Goal: Find specific page/section: Find specific page/section

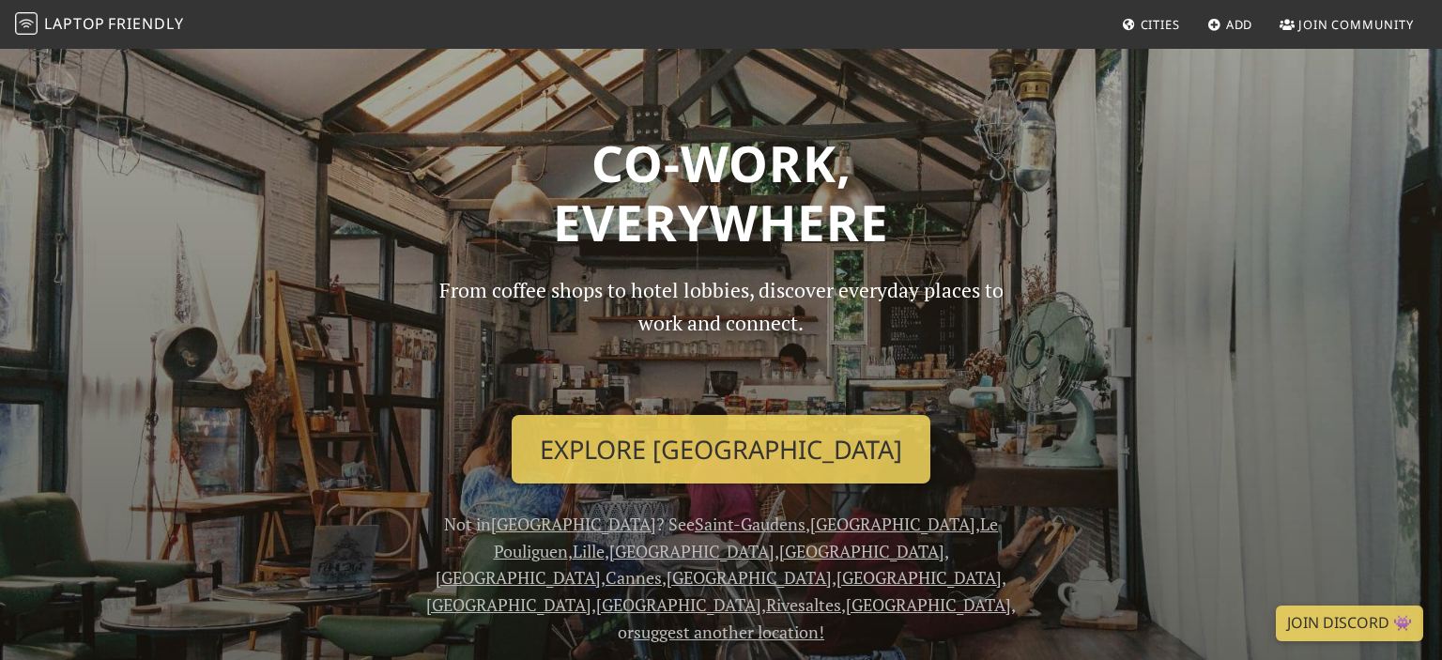
click at [1211, 103] on header "Co-work, Everywhere From coffee shops to hotel lobbies, discover everyday place…" at bounding box center [721, 390] width 1442 height 686
click at [1144, 17] on span "Cities" at bounding box center [1160, 24] width 39 height 17
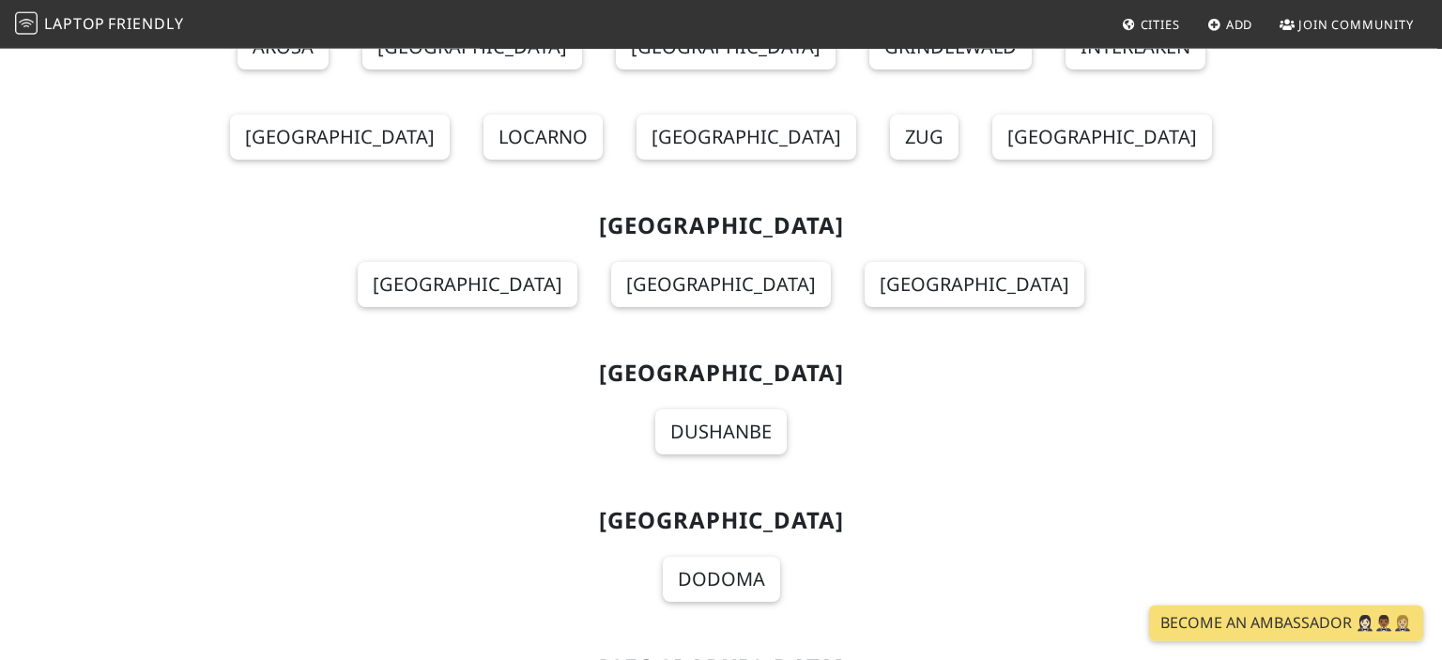
scroll to position [20537, 0]
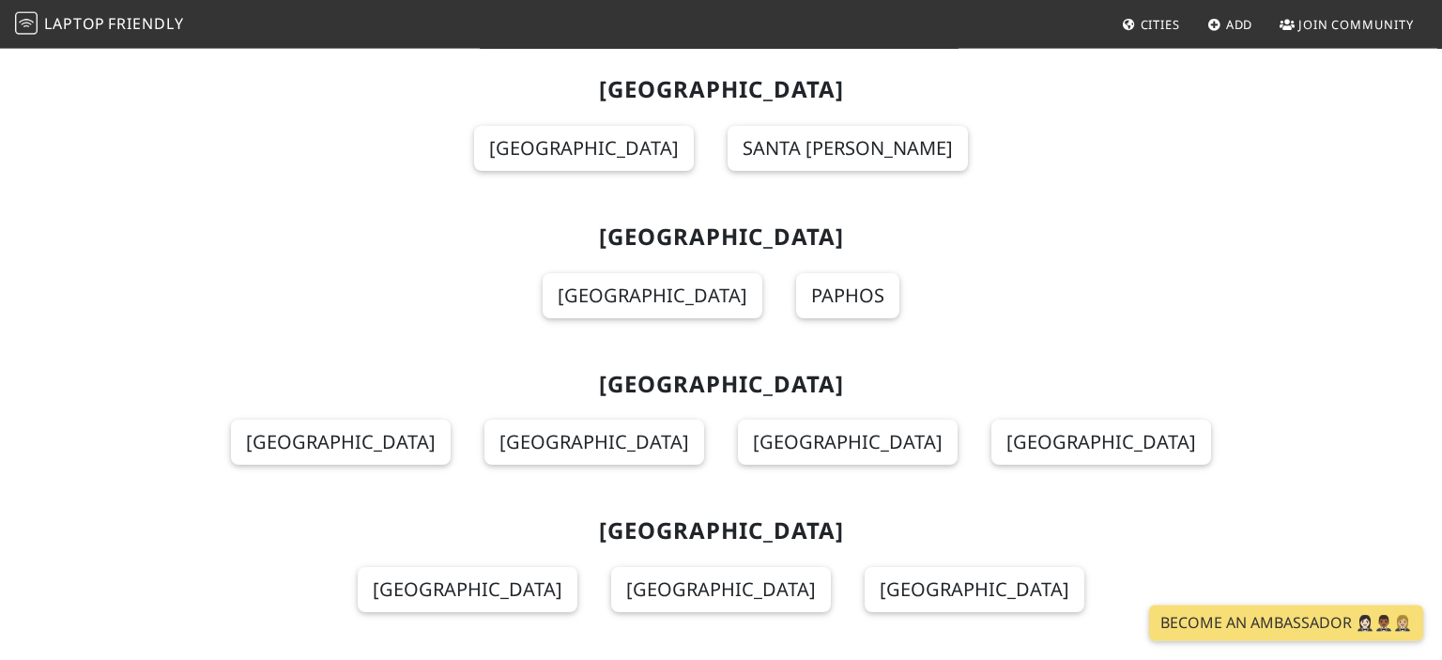
scroll to position [5845, 0]
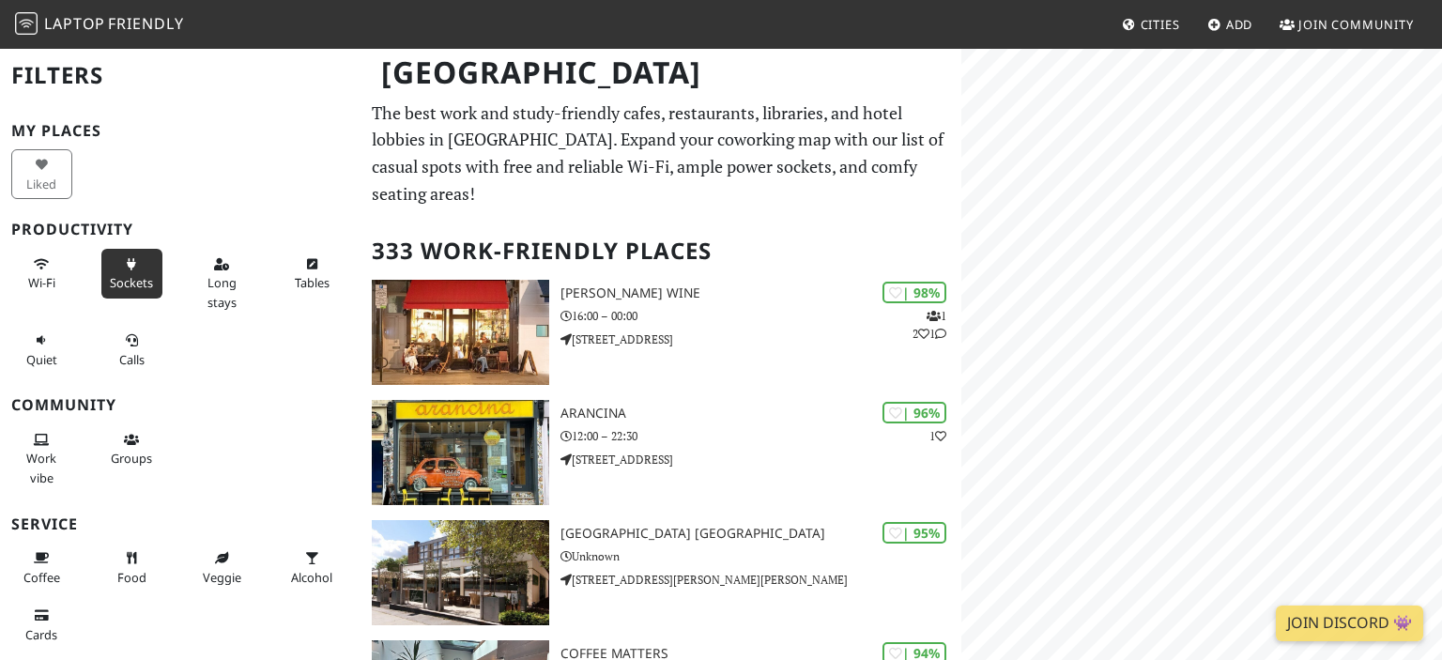
click at [152, 280] on span "Sockets" at bounding box center [131, 282] width 43 height 17
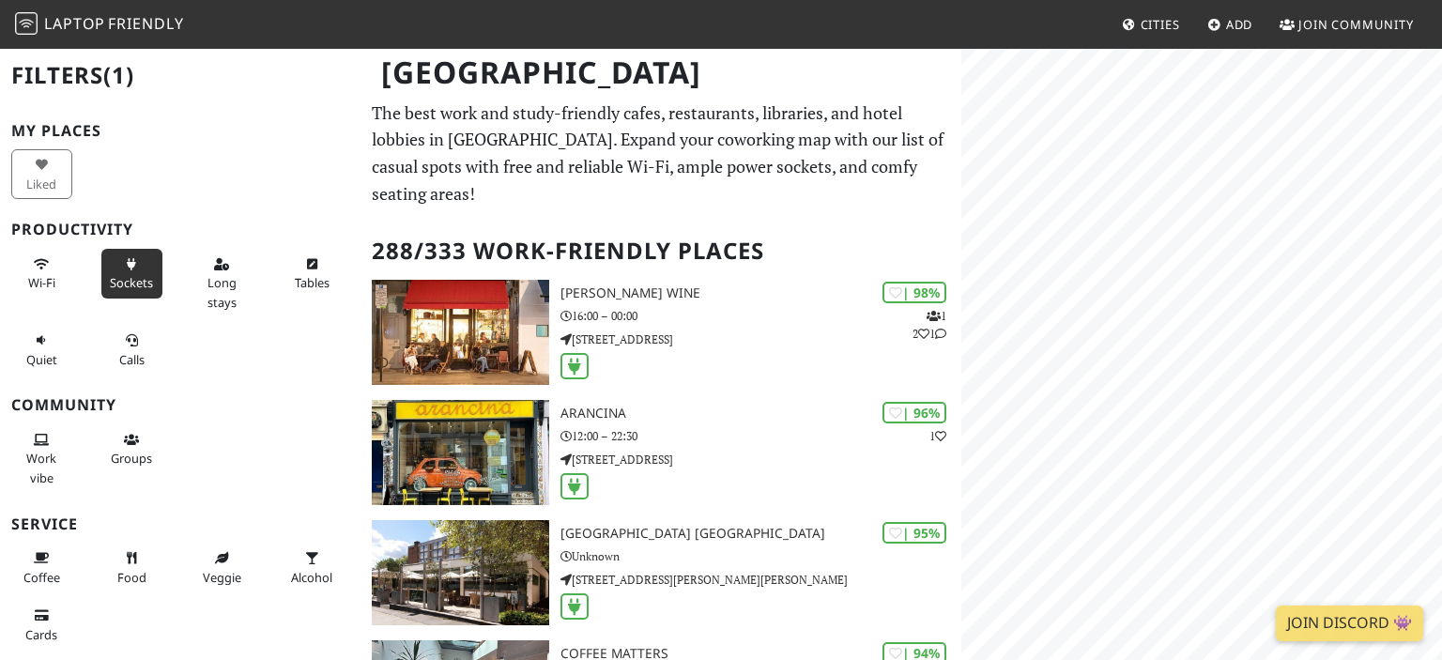
click at [152, 280] on span "Sockets" at bounding box center [131, 282] width 43 height 17
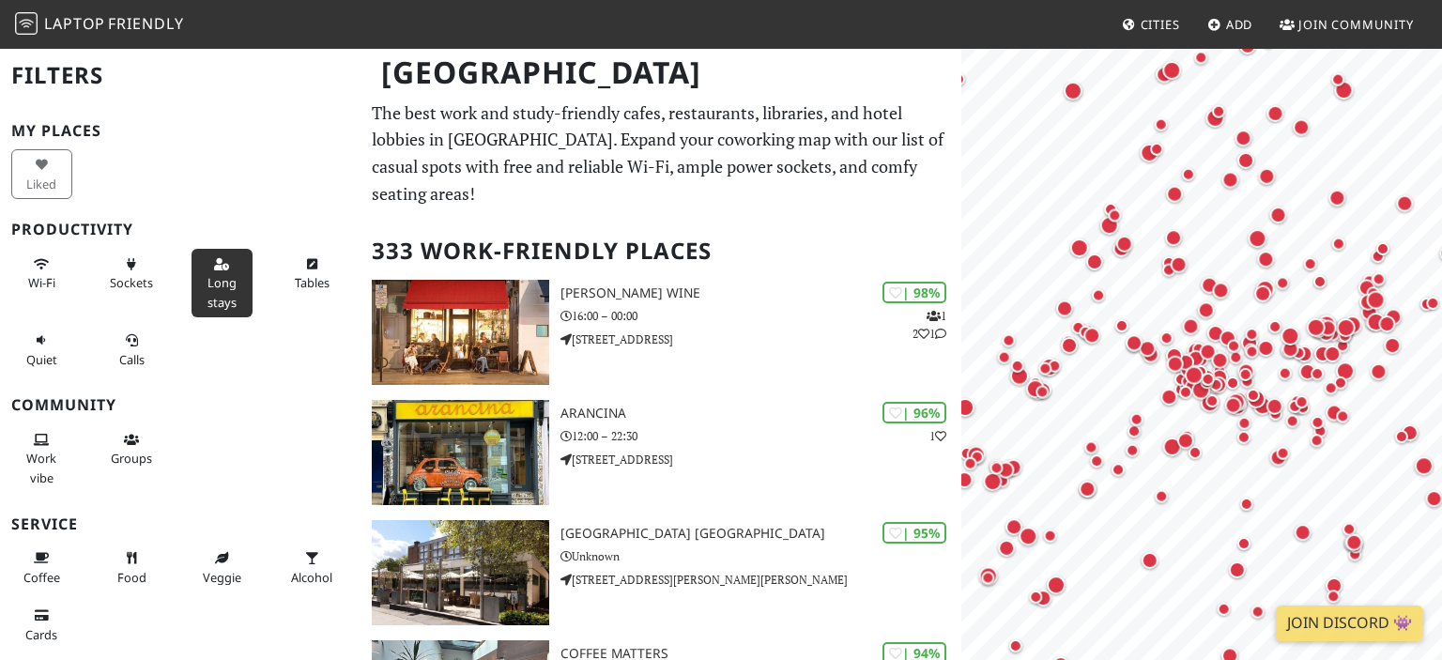
click at [230, 275] on span "Long stays" at bounding box center [222, 292] width 29 height 36
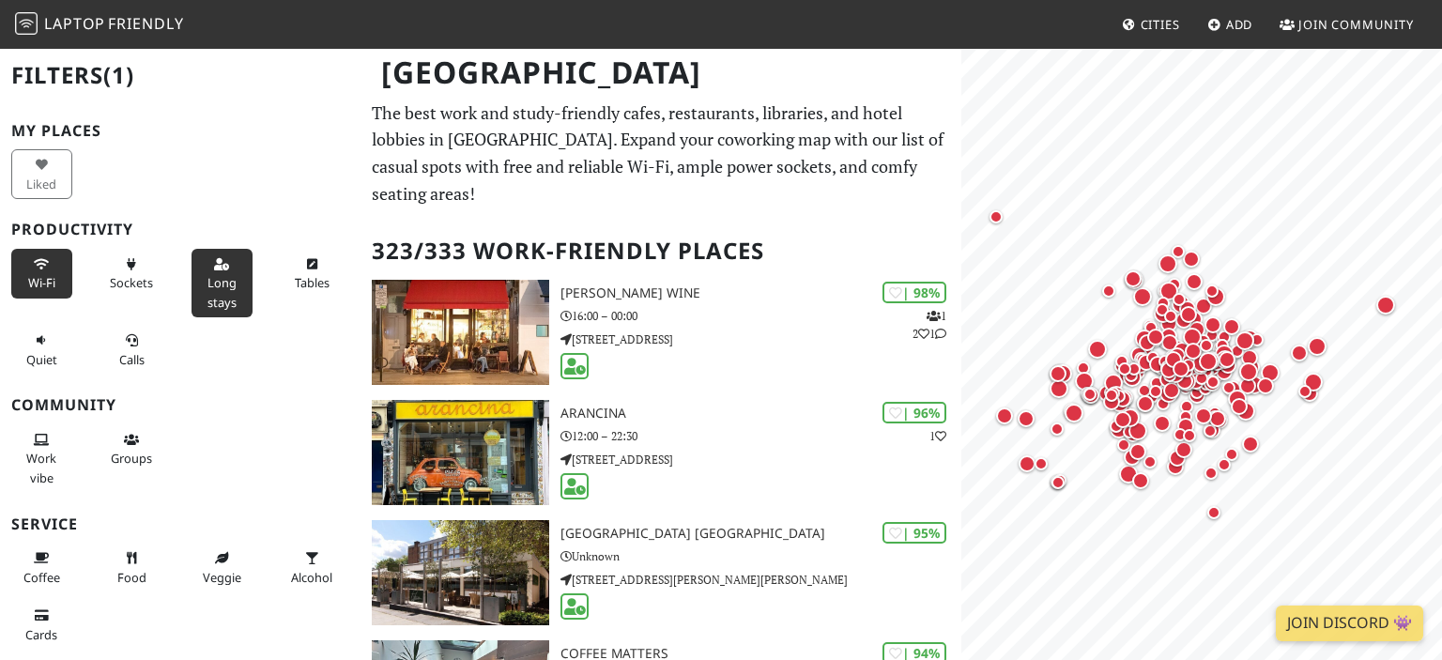
click at [43, 278] on span "Wi-Fi" at bounding box center [41, 282] width 27 height 17
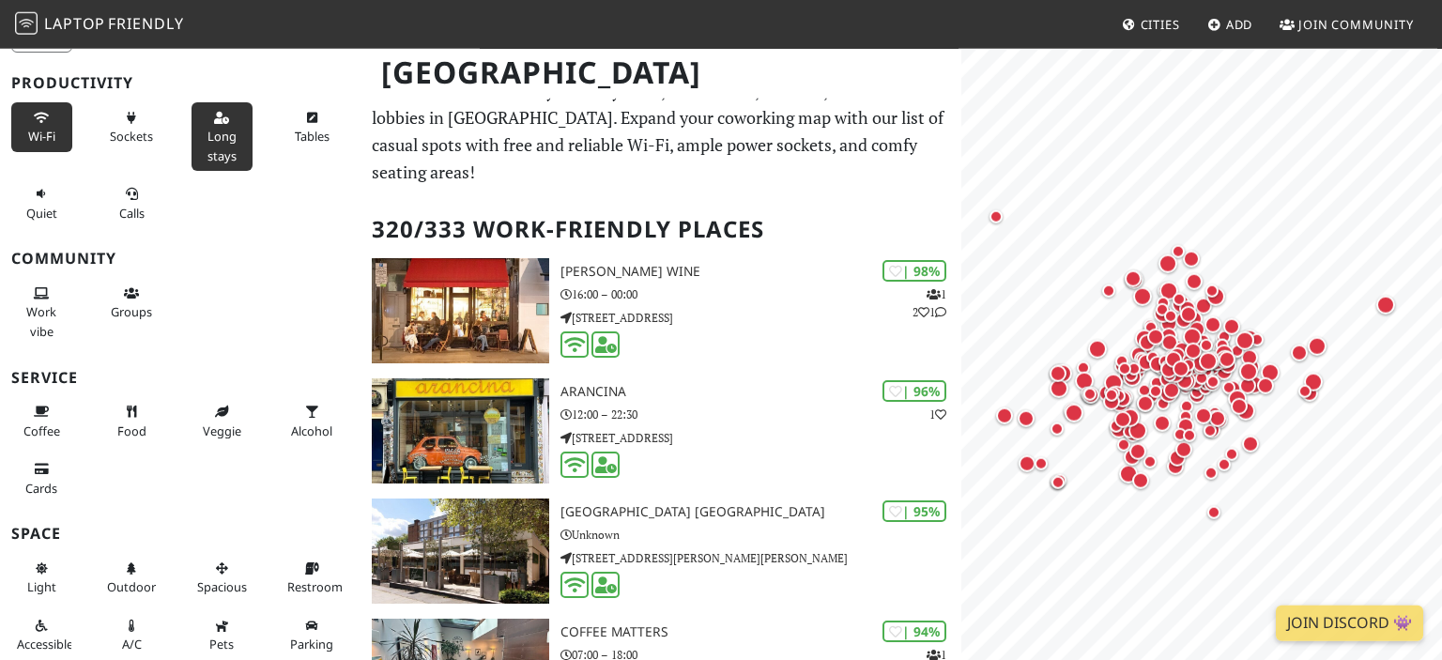
scroll to position [88, 0]
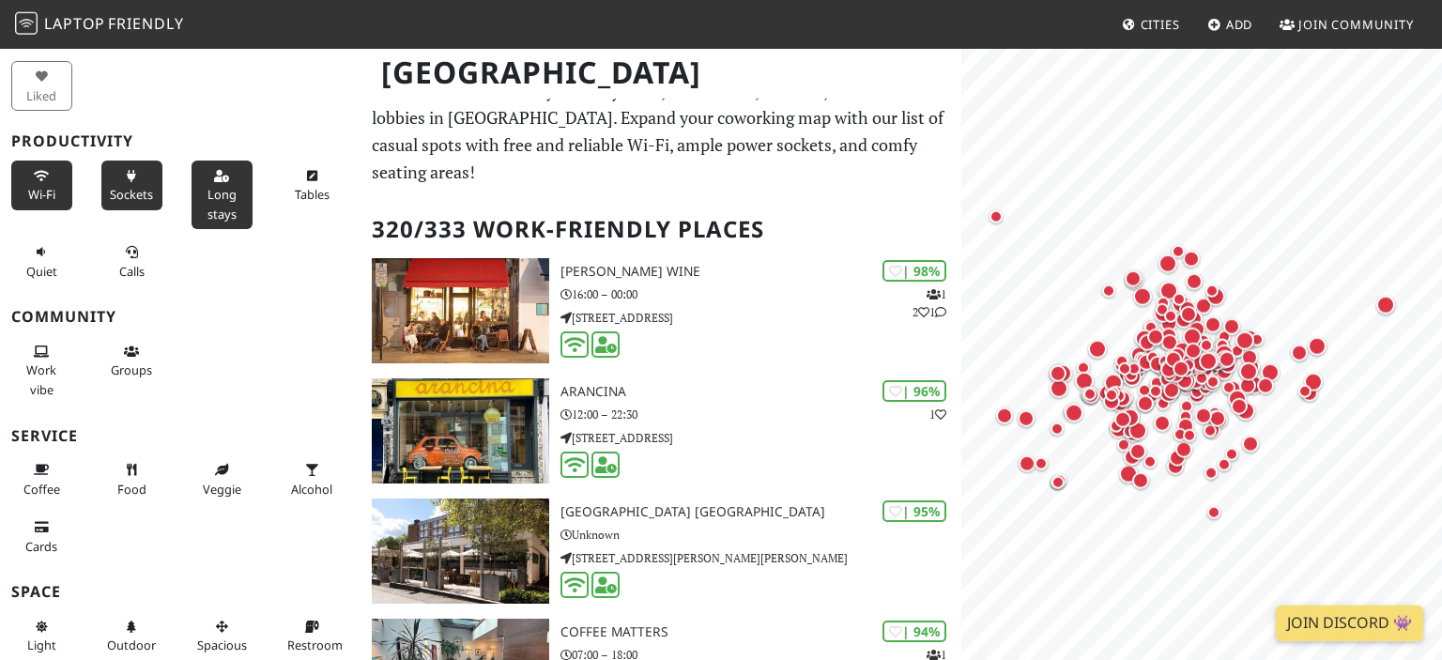
click at [126, 180] on icon at bounding box center [131, 177] width 15 height 12
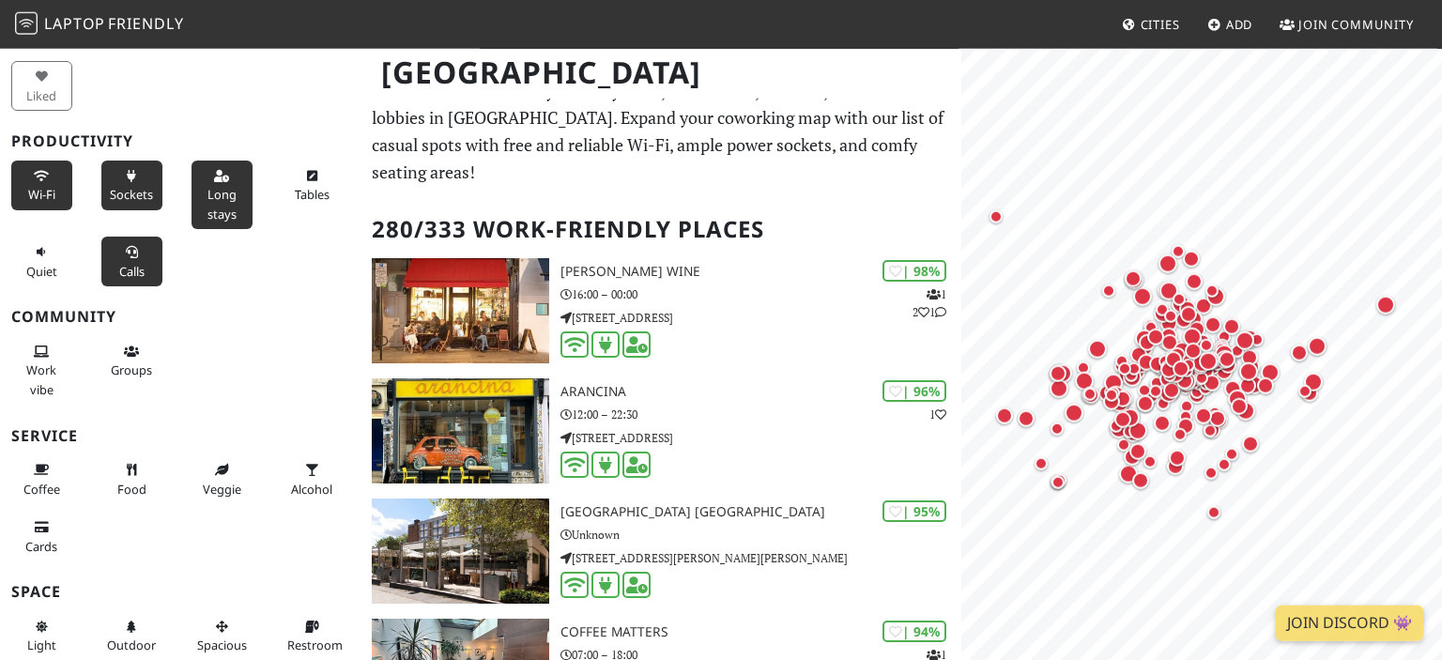
click at [128, 257] on button "Calls" at bounding box center [131, 262] width 61 height 50
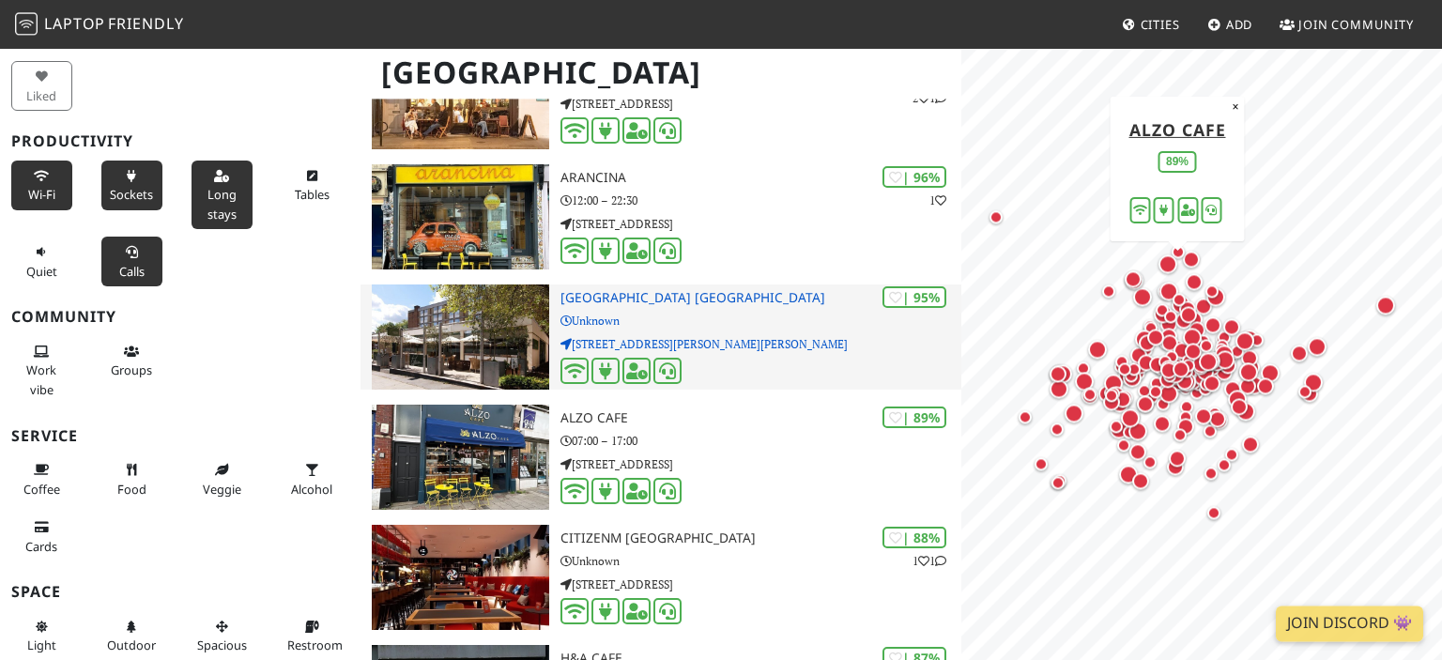
scroll to position [0, 0]
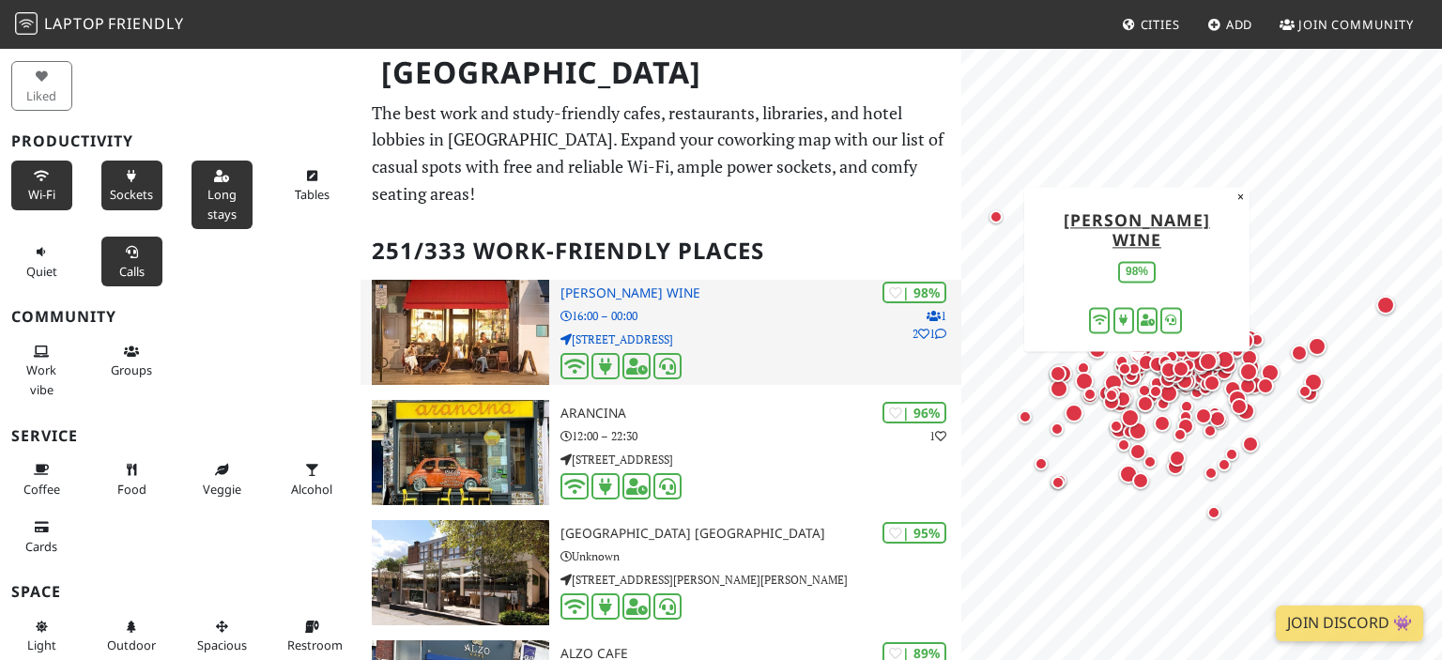
click at [686, 307] on p "16:00 – 00:00" at bounding box center [761, 316] width 401 height 18
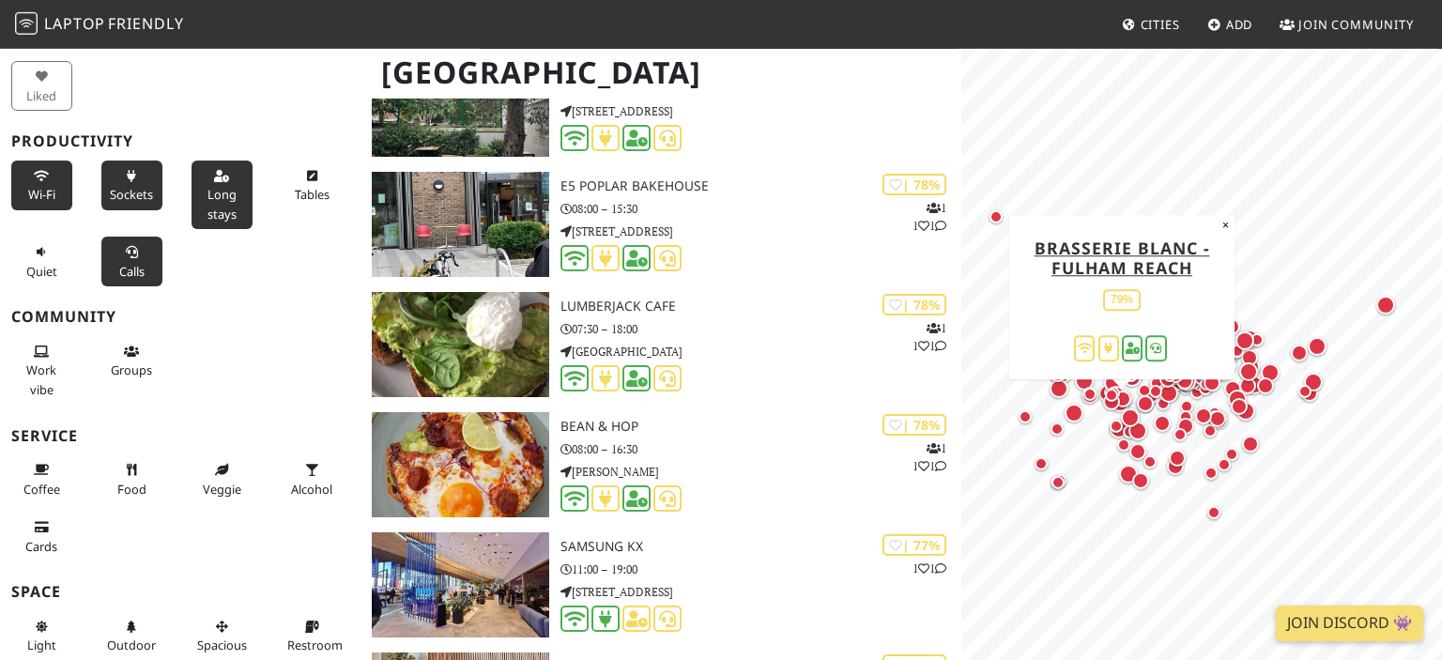
scroll to position [7439, 0]
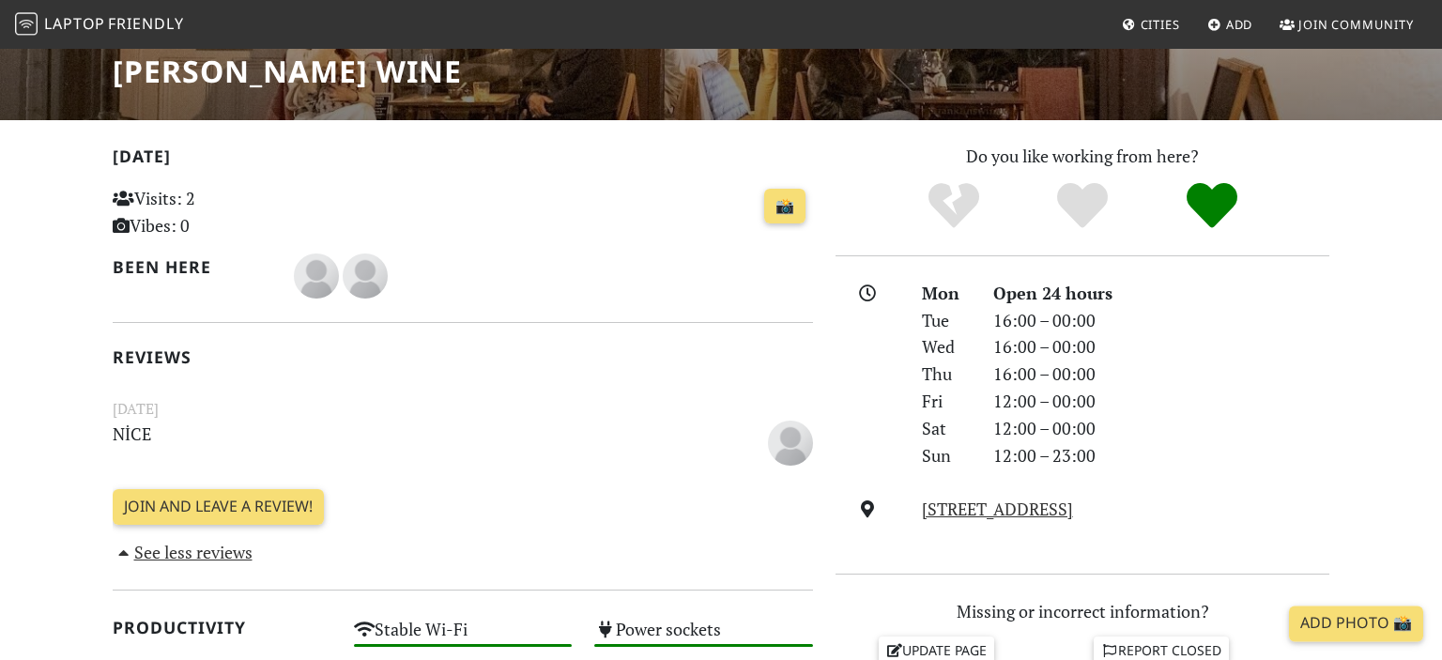
scroll to position [118, 0]
